Goal: Information Seeking & Learning: Learn about a topic

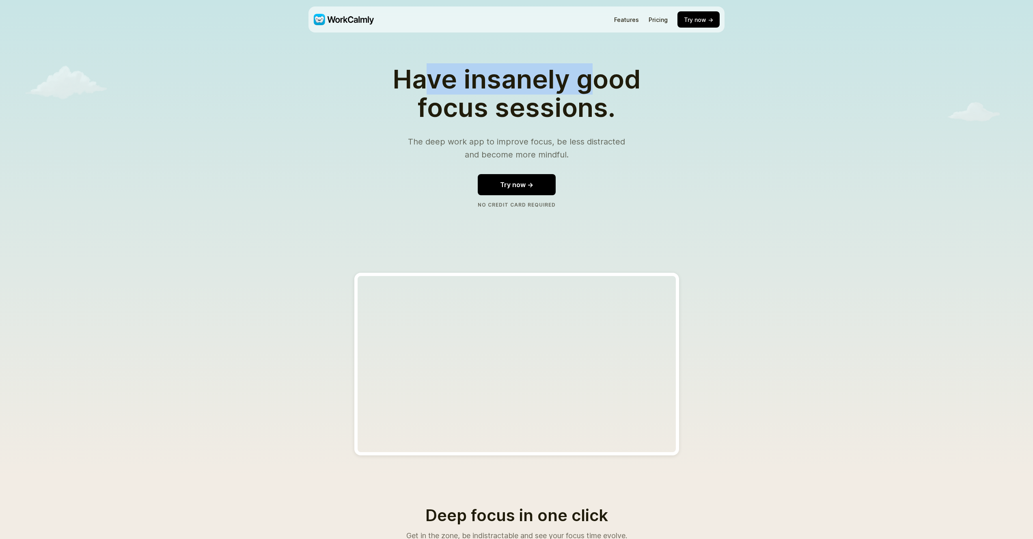
drag, startPoint x: 500, startPoint y: 84, endPoint x: 586, endPoint y: 90, distance: 87.1
click at [586, 90] on h1 "Have insanely good focus sessions." at bounding box center [516, 93] width 271 height 57
click at [584, 92] on h1 "Have insanely good focus sessions." at bounding box center [516, 93] width 271 height 57
click at [538, 88] on h1 "Have insanely good focus sessions." at bounding box center [516, 93] width 271 height 57
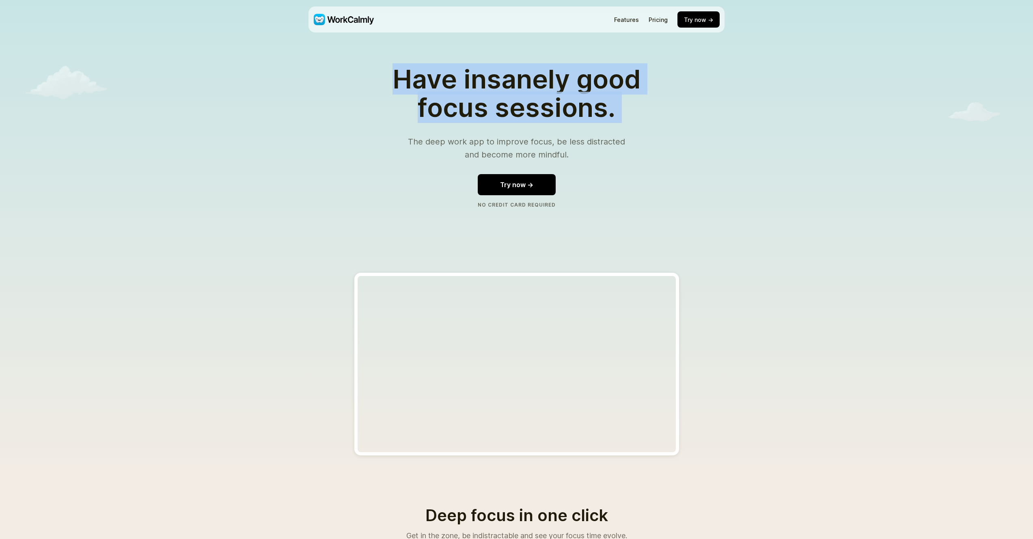
click at [538, 88] on h1 "Have insanely good focus sessions." at bounding box center [516, 93] width 271 height 57
click at [520, 110] on h1 "Have insanely good focus sessions." at bounding box center [516, 93] width 271 height 57
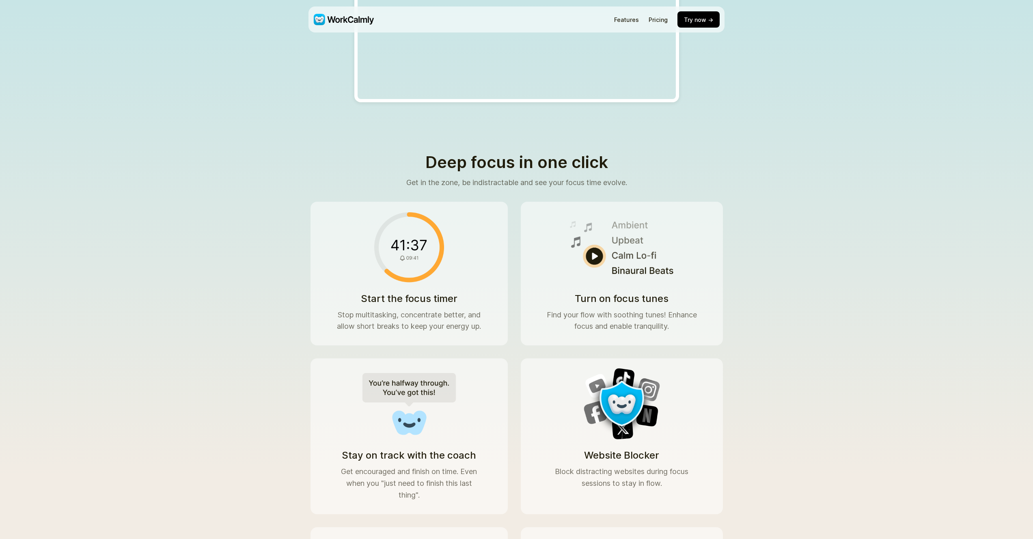
scroll to position [358, 0]
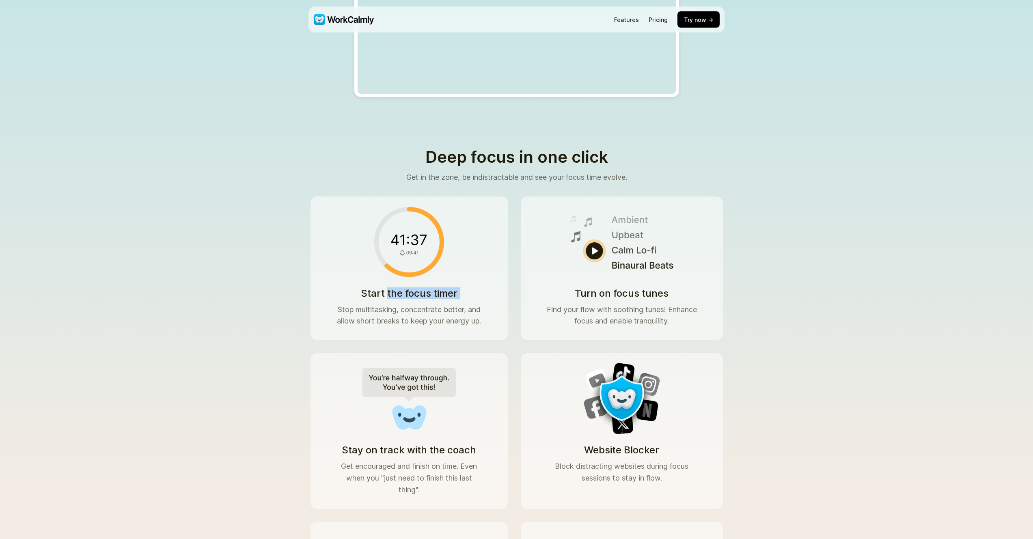
drag, startPoint x: 403, startPoint y: 295, endPoint x: 527, endPoint y: 300, distance: 124.7
click at [498, 299] on div "Start the focus timer Stop multitasking, concentrate better, and allow short br…" at bounding box center [408, 268] width 197 height 144
drag, startPoint x: 615, startPoint y: 289, endPoint x: 746, endPoint y: 299, distance: 131.4
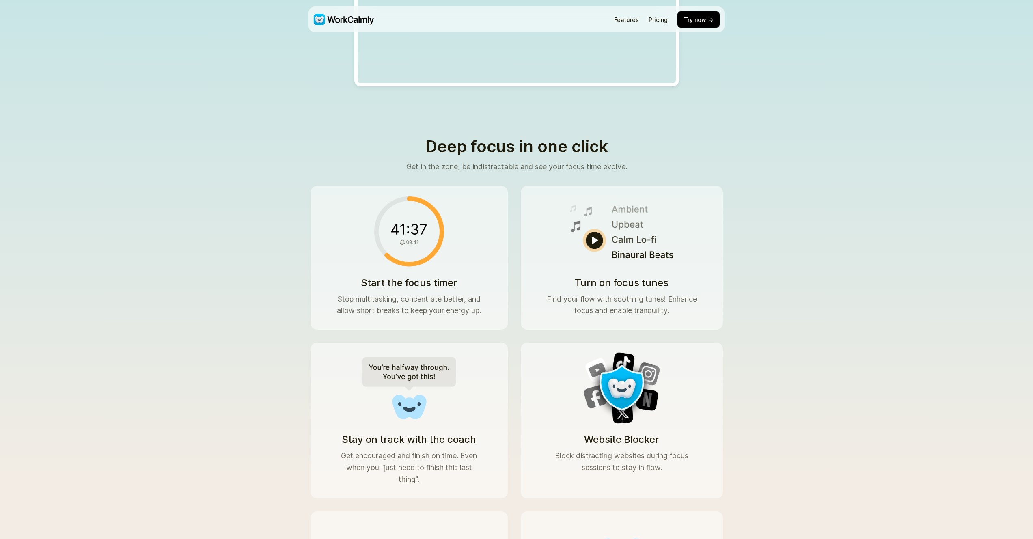
scroll to position [484, 0]
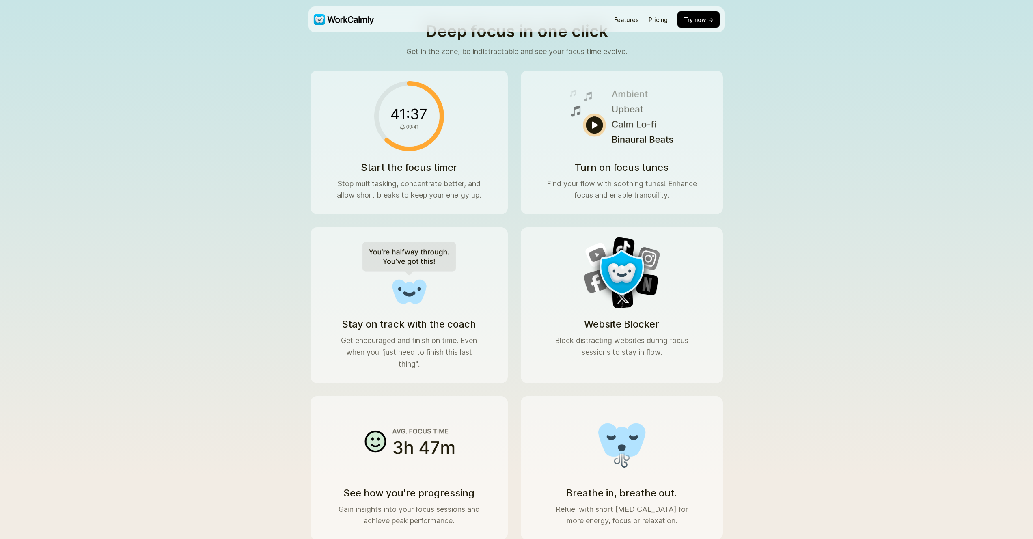
drag, startPoint x: 411, startPoint y: 359, endPoint x: 530, endPoint y: 360, distance: 118.5
click at [496, 360] on div "Stay on track with the coach Get encouraged and finish on time. Even when you "…" at bounding box center [408, 304] width 197 height 155
